Goal: Task Accomplishment & Management: Use online tool/utility

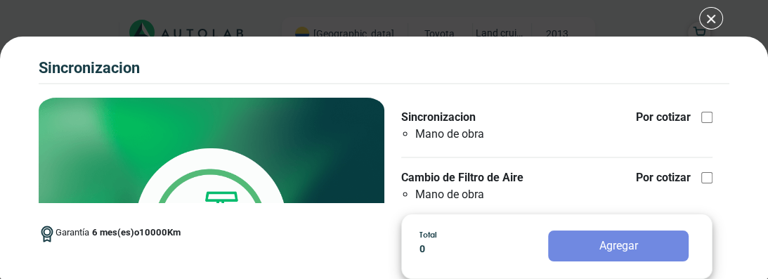
click at [701, 117] on div at bounding box center [706, 117] width 11 height 11
click at [701, 117] on input "Sincronizacion Mano de obra Por cotizar" at bounding box center [706, 117] width 11 height 11
checkbox input "true"
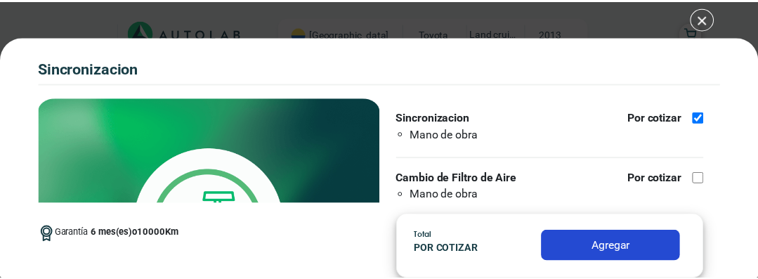
scroll to position [70, 0]
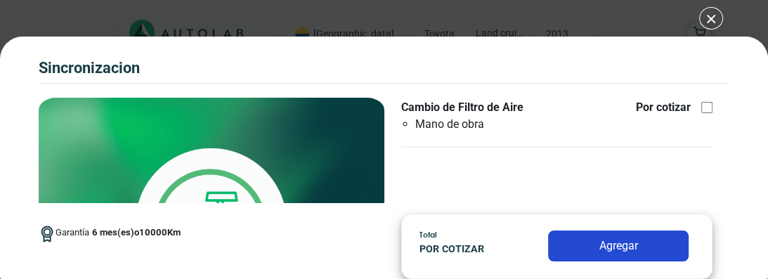
click at [272, 178] on img at bounding box center [212, 224] width 346 height 252
click at [655, 240] on button "Agregar" at bounding box center [618, 245] width 141 height 31
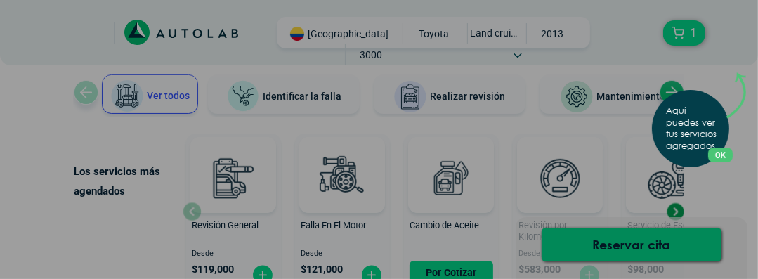
click at [724, 150] on button "OK" at bounding box center [720, 155] width 25 height 15
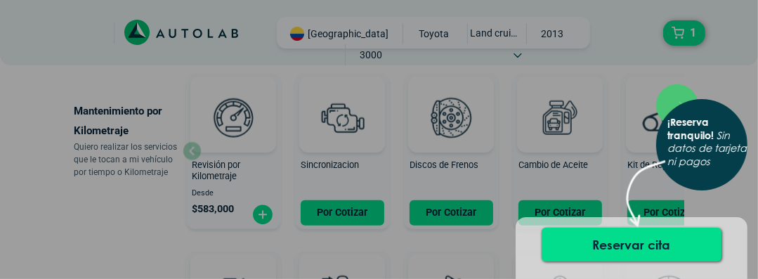
scroll to position [791, 0]
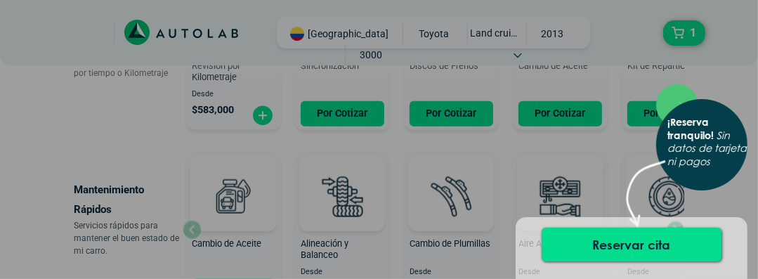
click at [348, 111] on div "× ¡Reserva tranquilo! Sin datos de tarjeta ni pagos" at bounding box center [379, 139] width 758 height 279
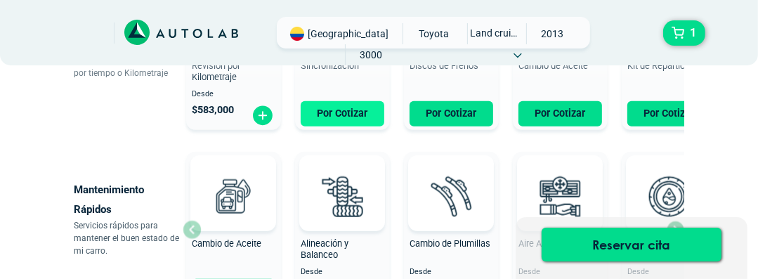
click at [344, 111] on button "Por Cotizar" at bounding box center [343, 113] width 84 height 25
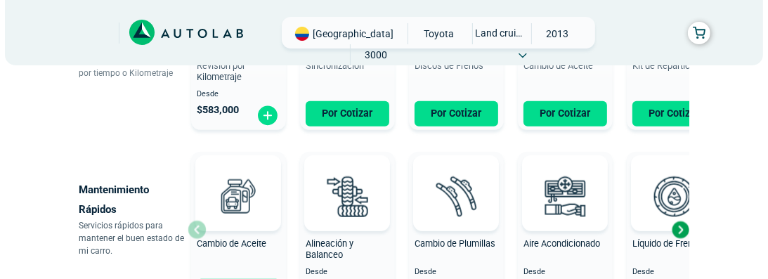
scroll to position [692, 0]
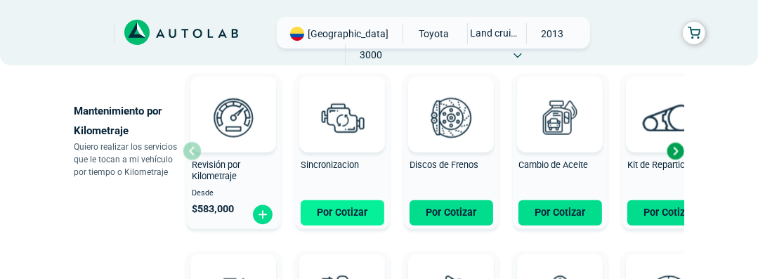
click at [355, 218] on button "Por Cotizar" at bounding box center [343, 212] width 84 height 25
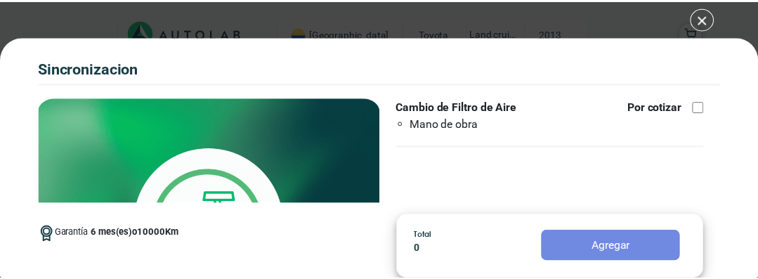
scroll to position [53, 0]
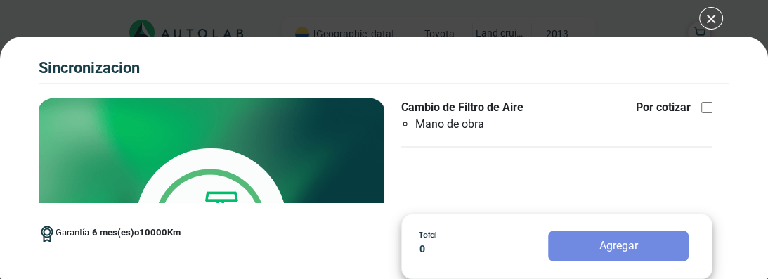
click at [710, 15] on div "SINCRONIZACION SINCRONIZACION Garantía 6 10000 Km" at bounding box center [384, 139] width 768 height 279
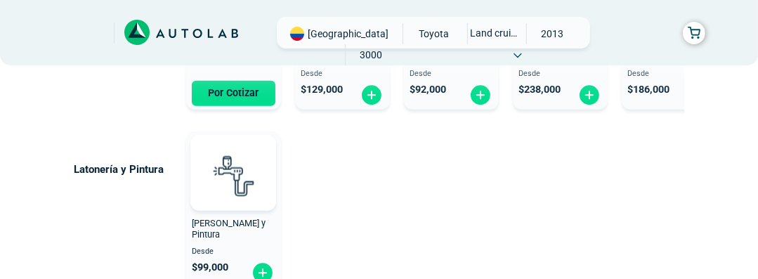
scroll to position [1125, 0]
